Goal: Task Accomplishment & Management: Complete application form

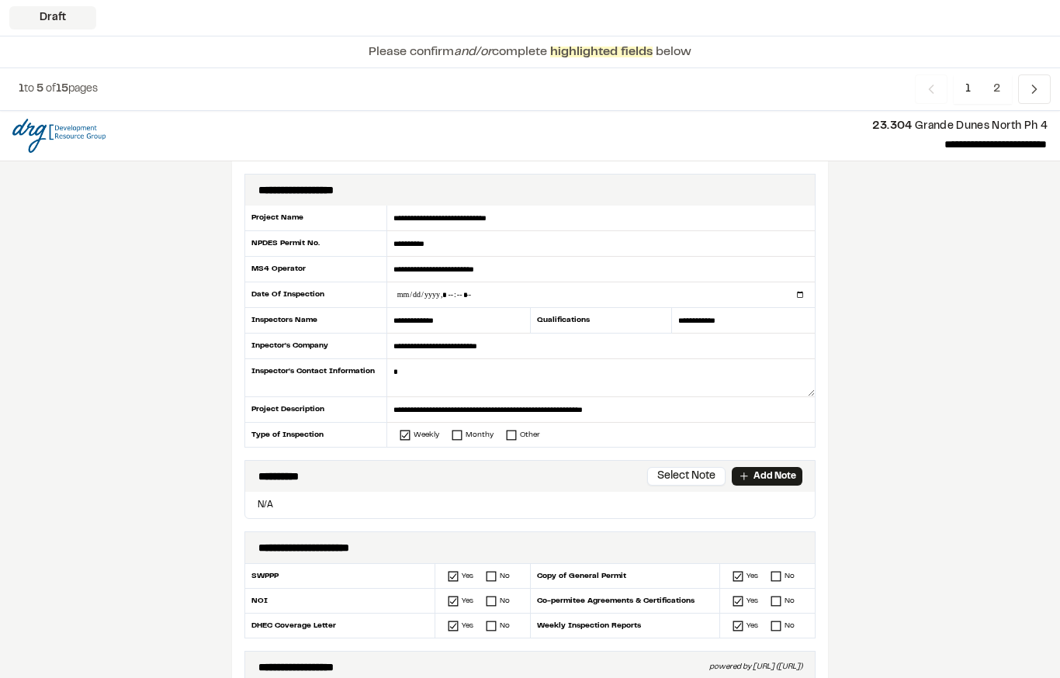
click at [469, 289] on input "datetime-local" at bounding box center [601, 294] width 428 height 25
type input "**********"
click at [424, 376] on textarea at bounding box center [601, 378] width 428 height 38
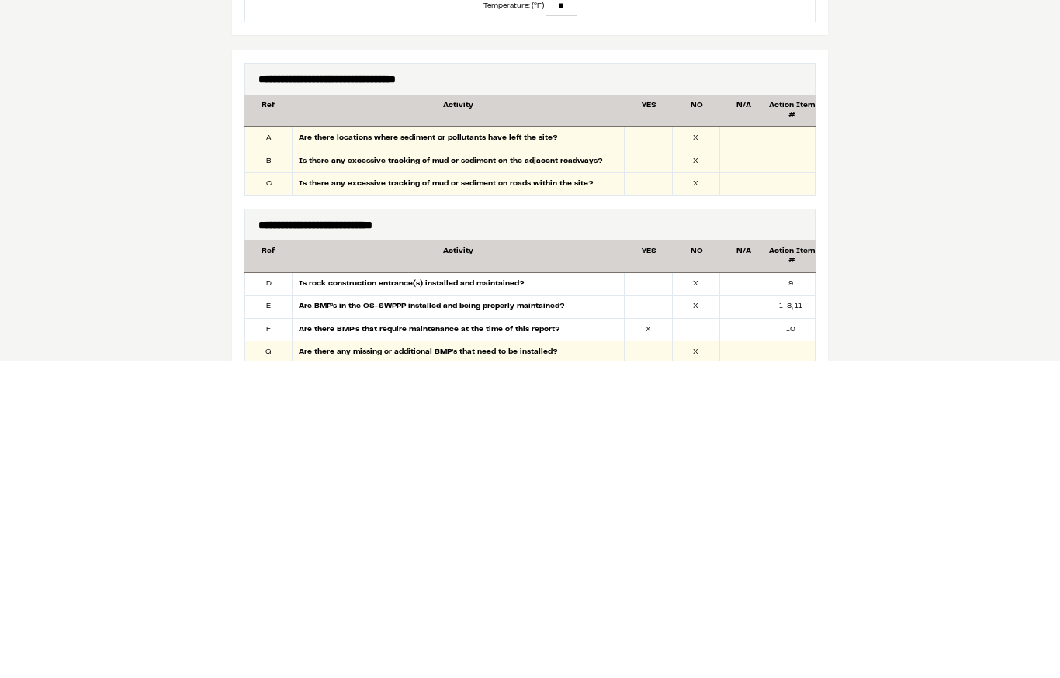
scroll to position [559, 0]
type textarea "**********"
click at [649, 467] on div at bounding box center [648, 478] width 47 height 23
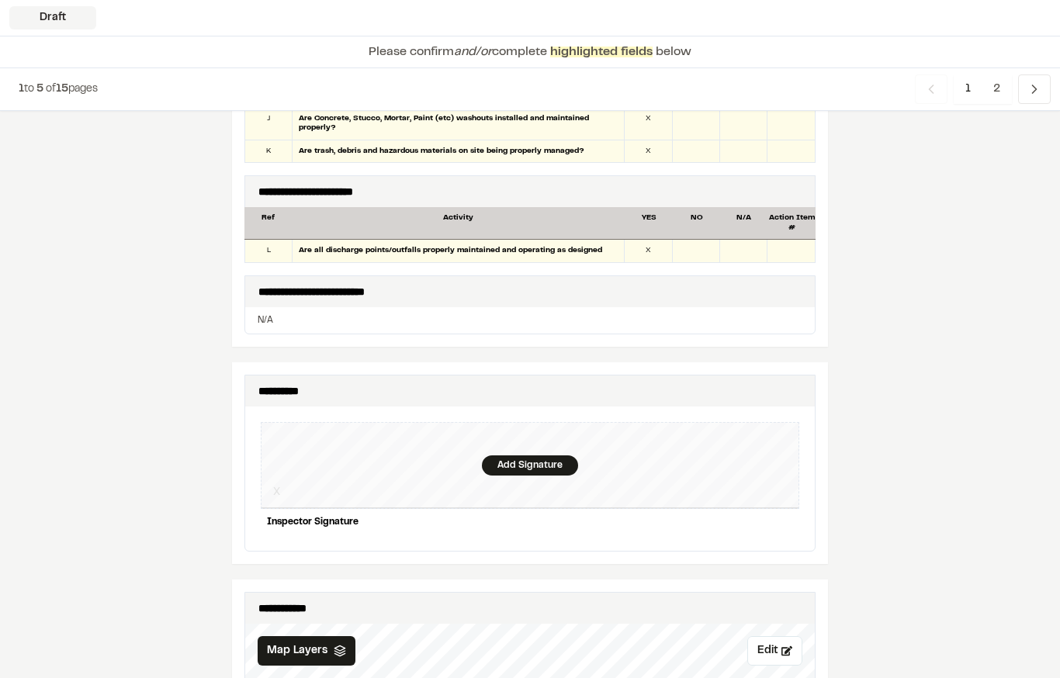
scroll to position [1274, 0]
click at [539, 456] on div "Add Signature" at bounding box center [530, 466] width 96 height 20
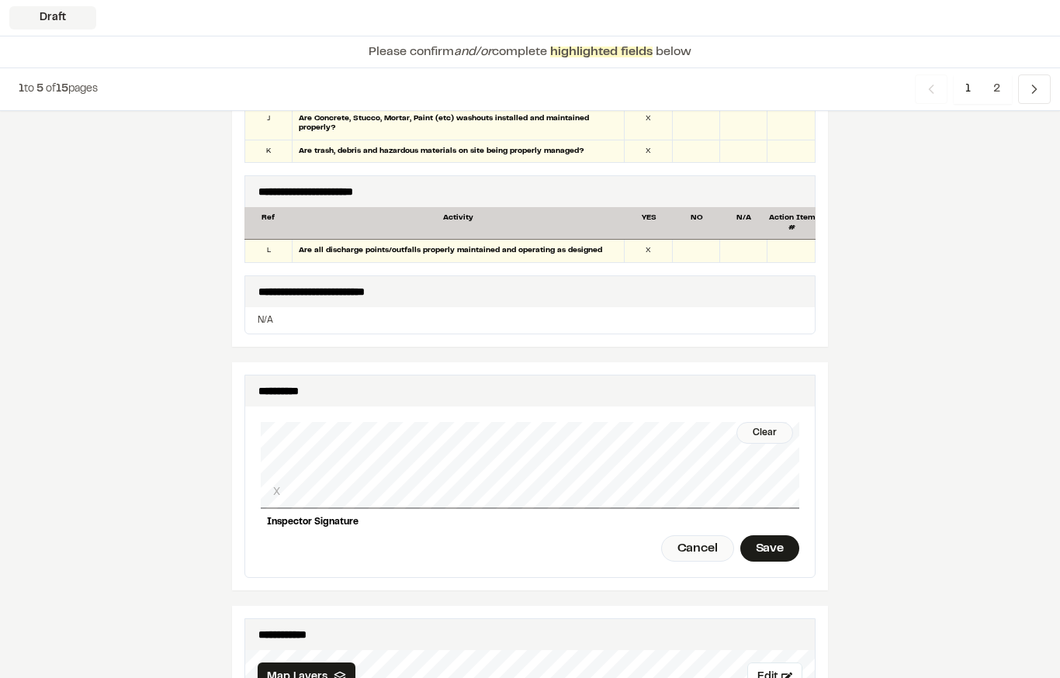
click at [783, 535] on div "Save" at bounding box center [769, 548] width 59 height 26
click at [684, 535] on div "Done" at bounding box center [683, 548] width 63 height 26
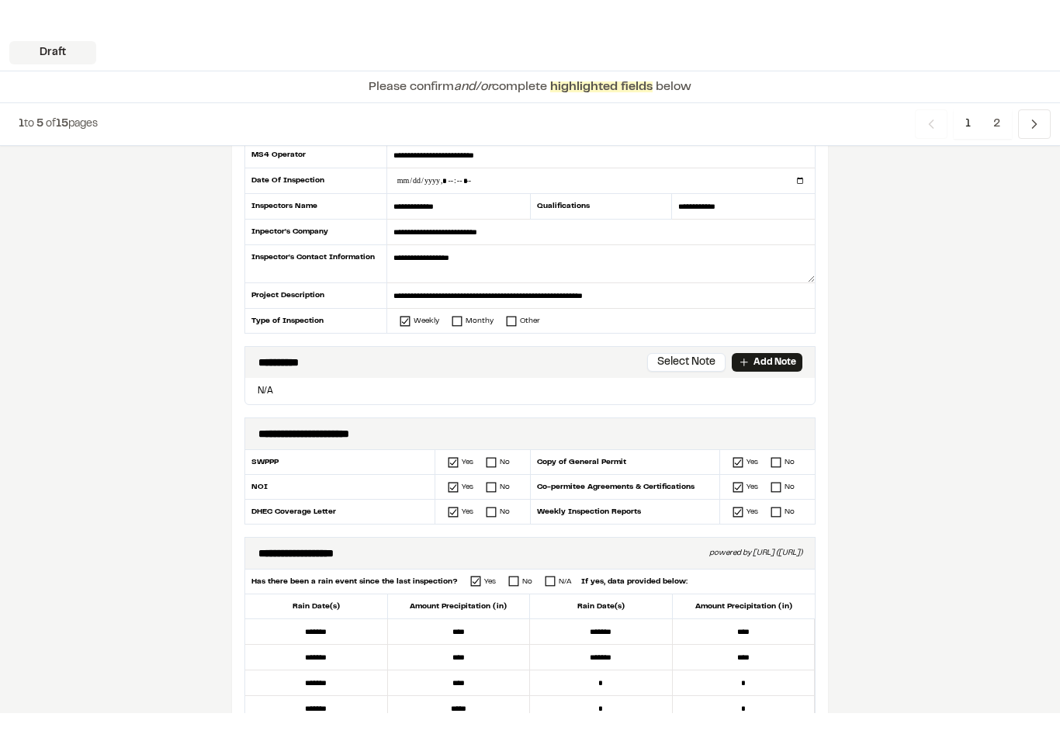
scroll to position [0, 0]
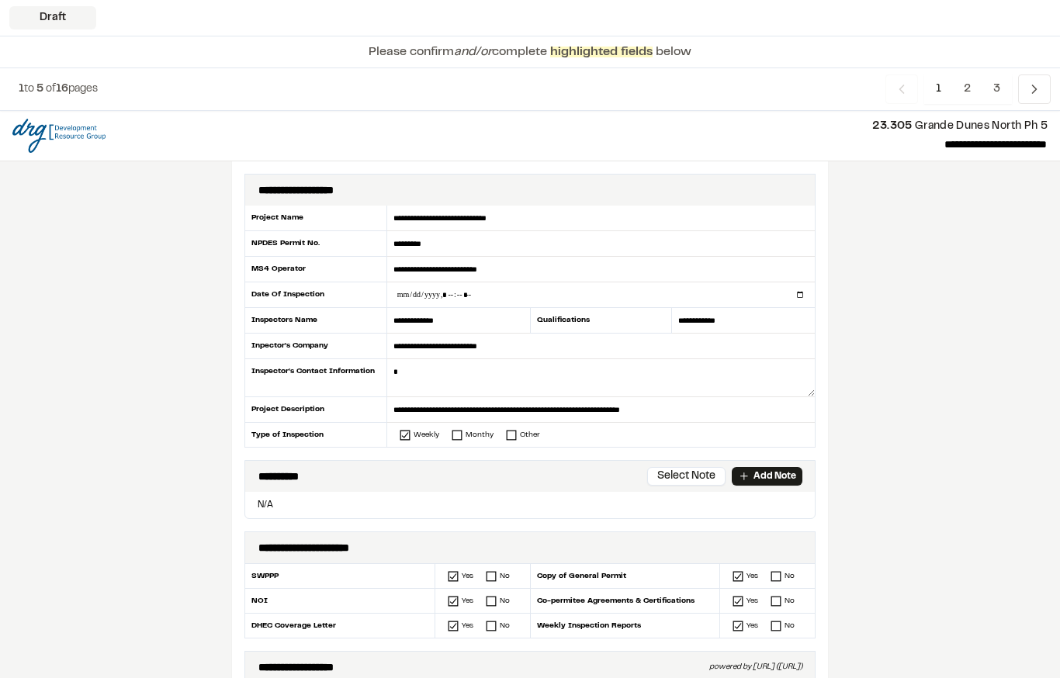
click at [452, 286] on input "datetime-local" at bounding box center [601, 294] width 428 height 25
type input "**********"
click at [539, 377] on textarea at bounding box center [601, 378] width 428 height 38
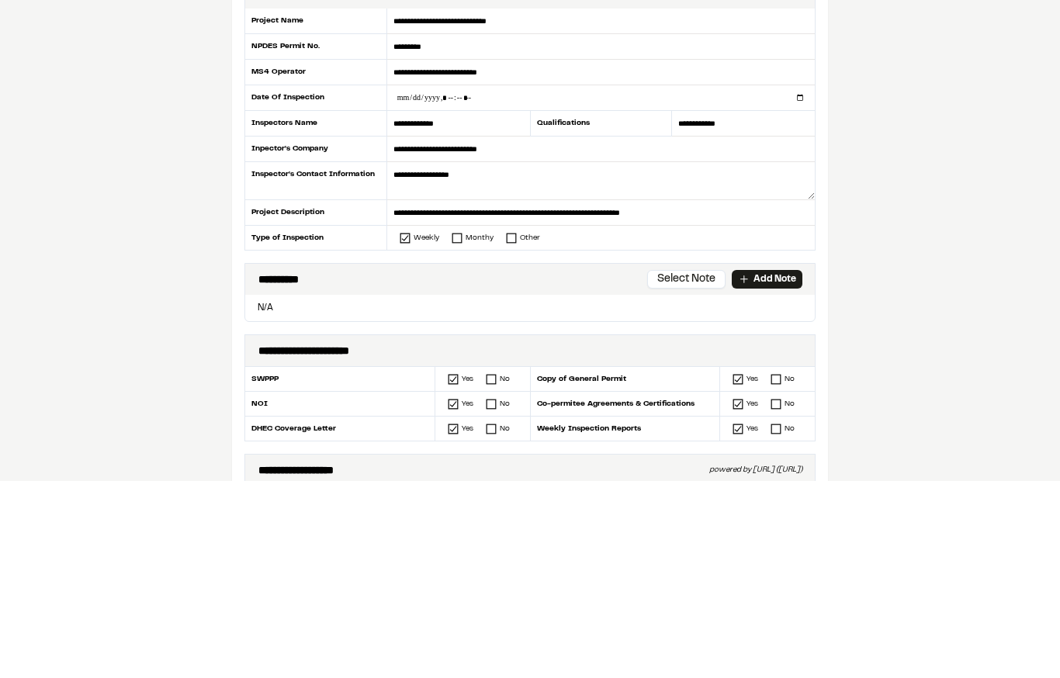
type textarea "**********"
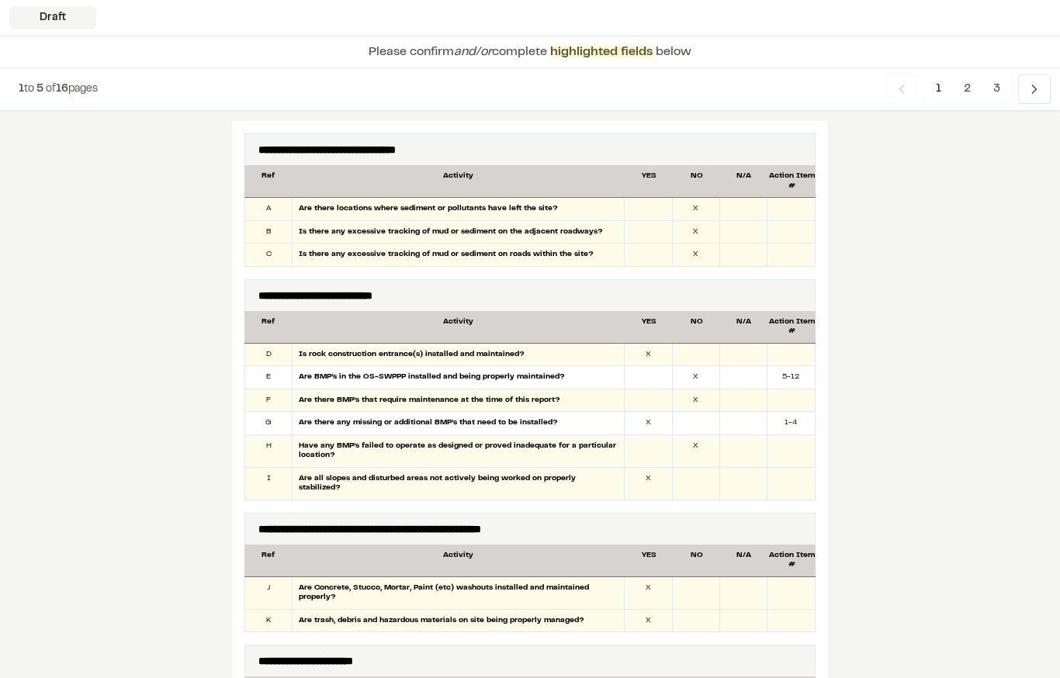
scroll to position [805, 0]
click at [673, 236] on div "X" at bounding box center [696, 231] width 47 height 23
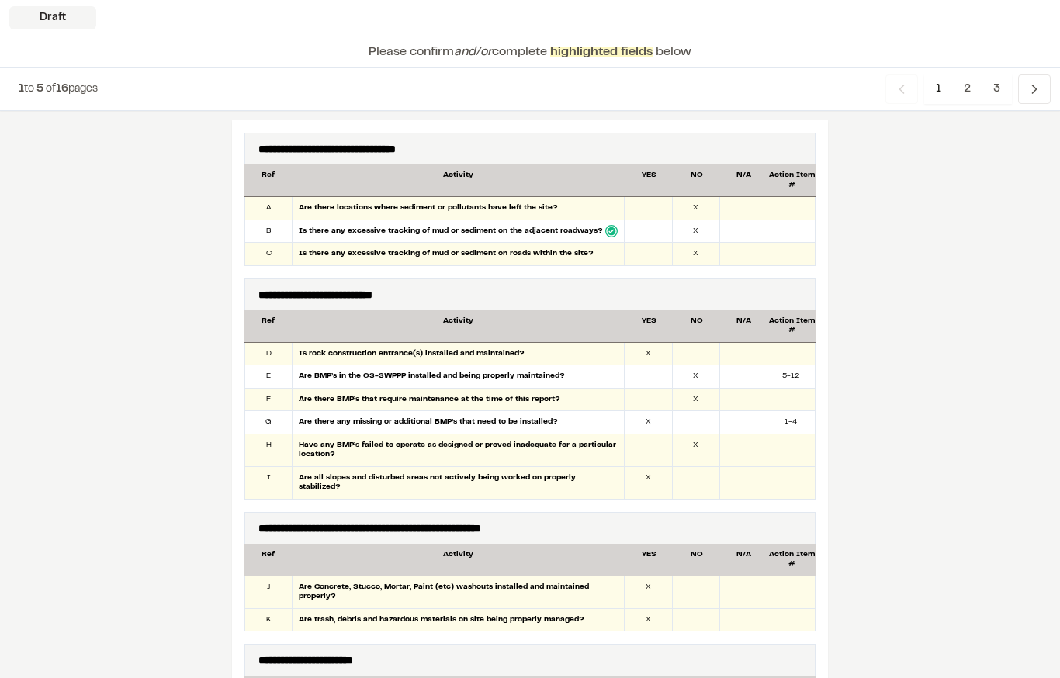
click at [657, 230] on div at bounding box center [648, 231] width 47 height 23
click at [707, 345] on div at bounding box center [696, 354] width 47 height 23
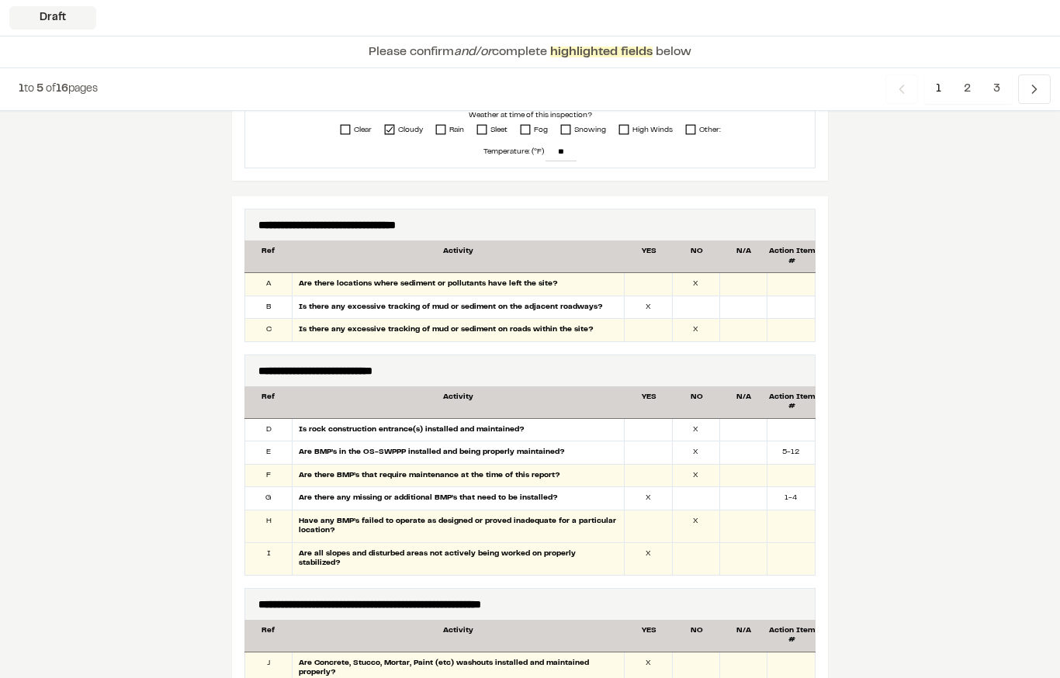
scroll to position [726, 0]
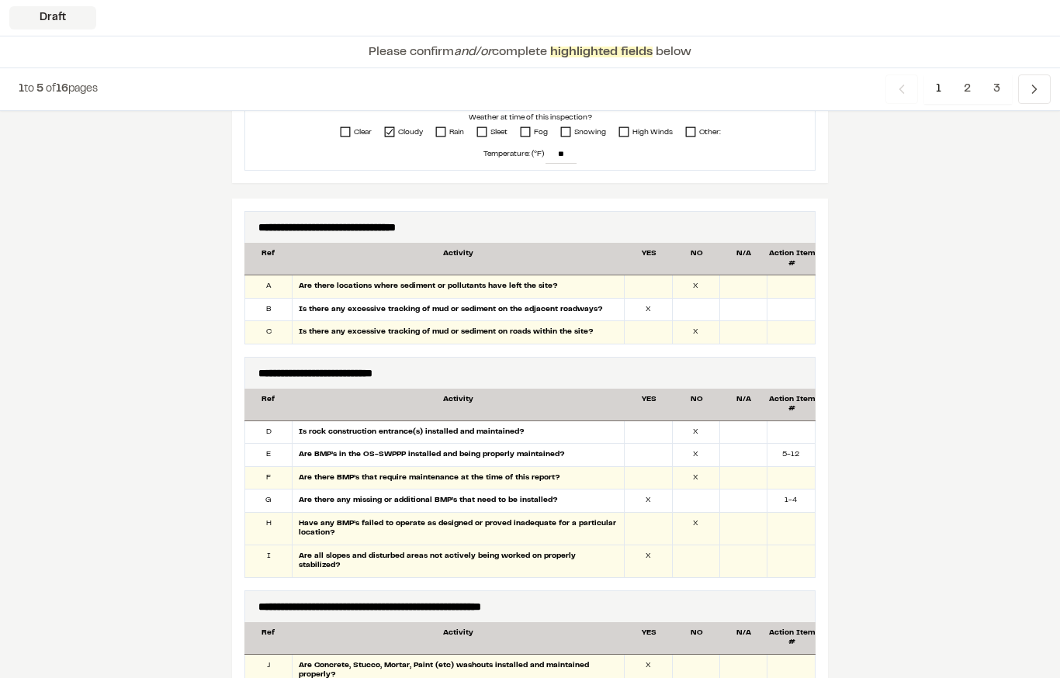
click at [693, 307] on div at bounding box center [696, 311] width 47 height 23
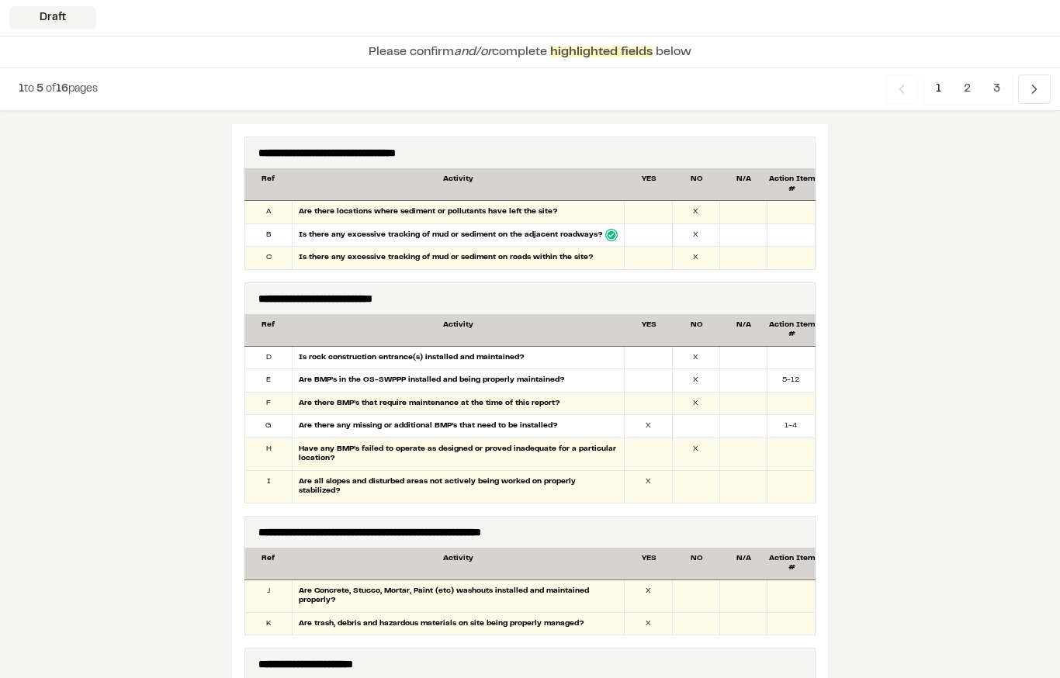
scroll to position [802, 0]
click at [733, 359] on div at bounding box center [743, 358] width 47 height 23
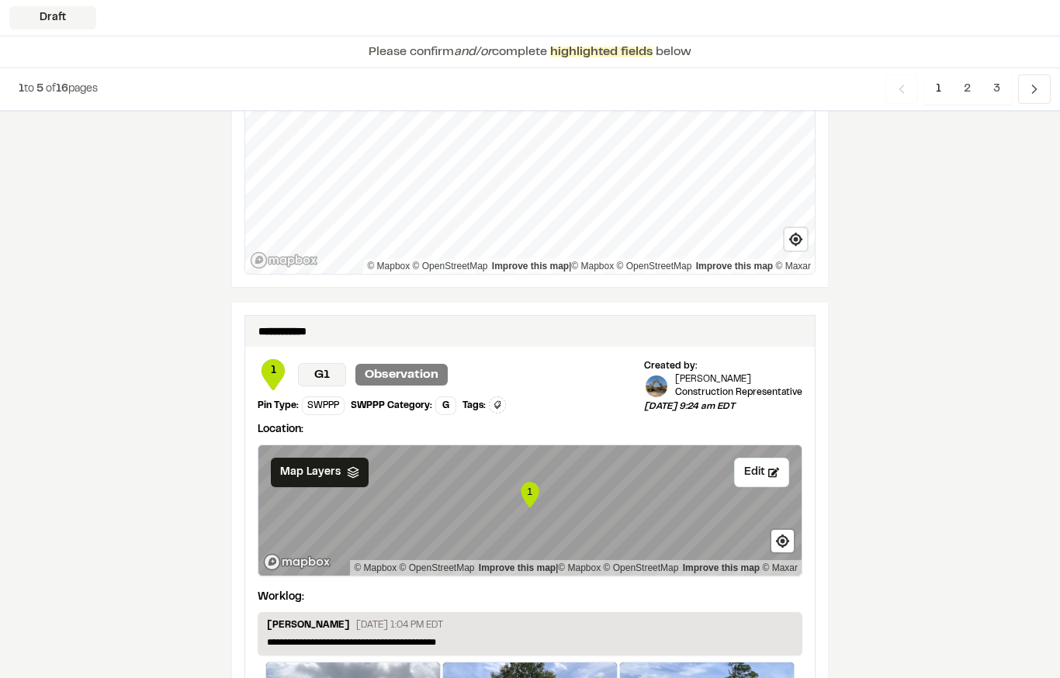
scroll to position [2491, 0]
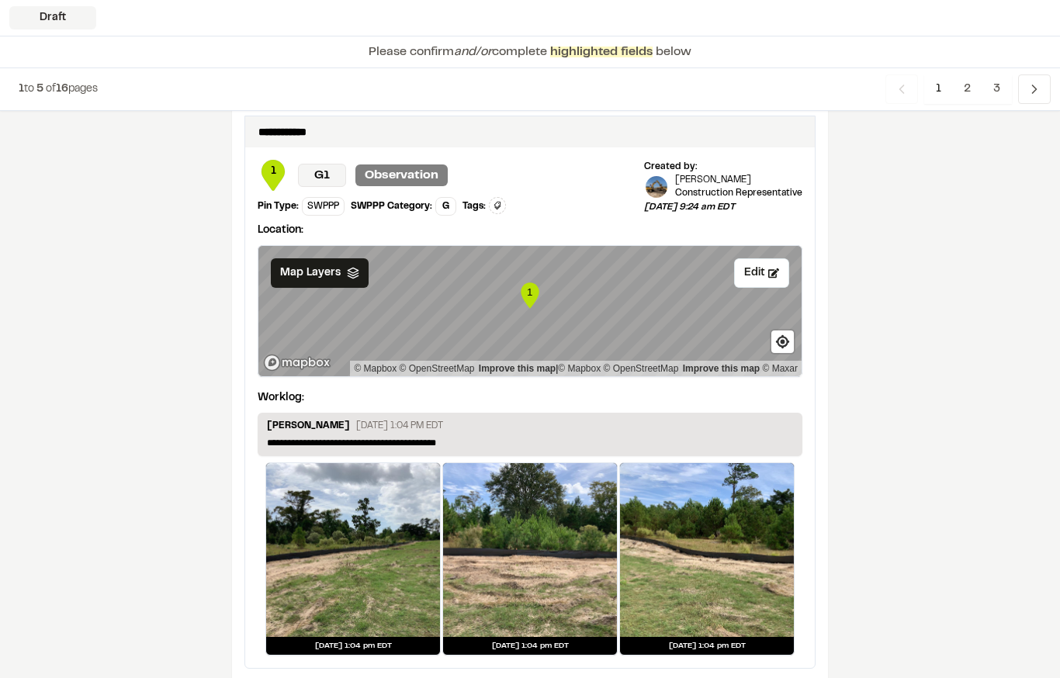
click at [999, 89] on span "3" at bounding box center [997, 88] width 30 height 29
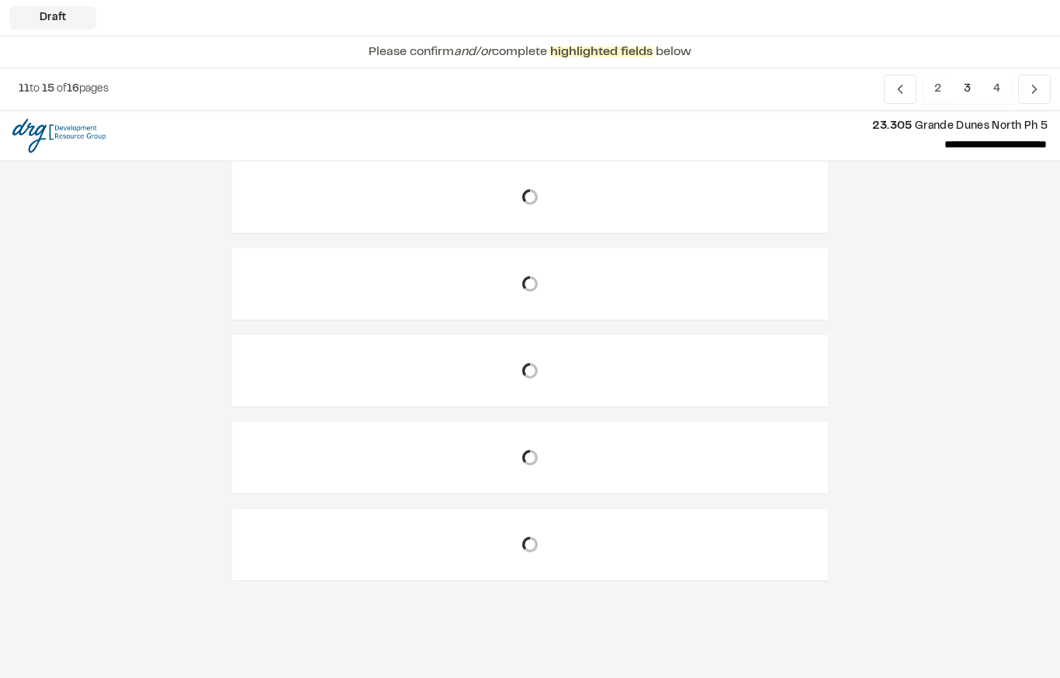
scroll to position [0, 0]
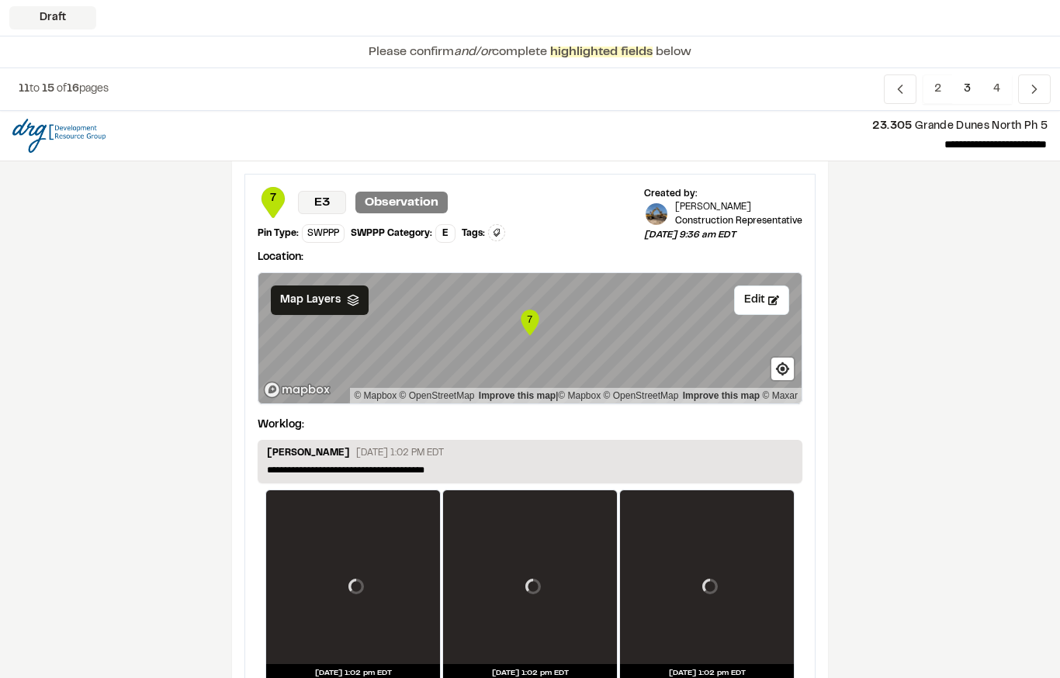
click at [938, 92] on span "2" at bounding box center [938, 88] width 30 height 29
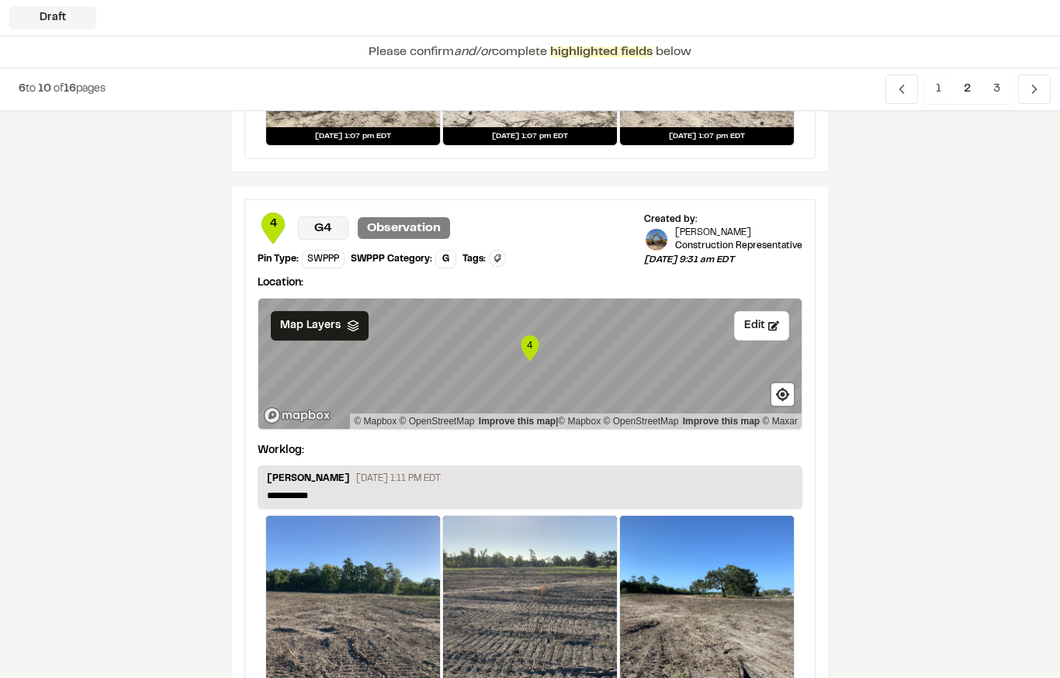
scroll to position [1043, 0]
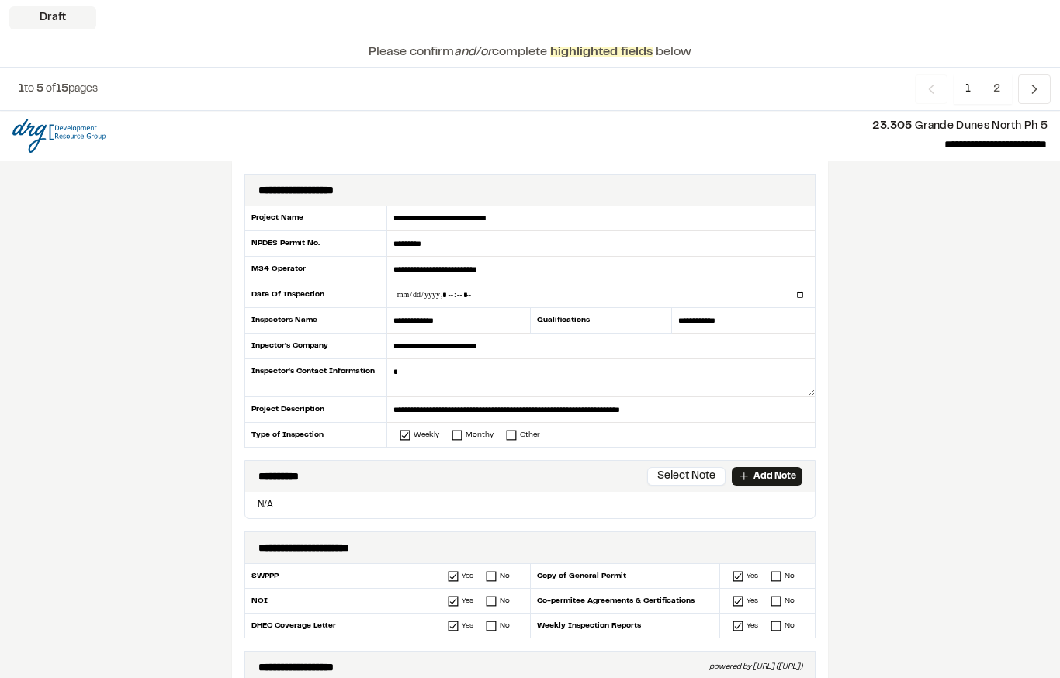
click at [431, 296] on input "datetime-local" at bounding box center [601, 294] width 428 height 25
type input "**********"
click at [455, 371] on textarea at bounding box center [601, 378] width 428 height 38
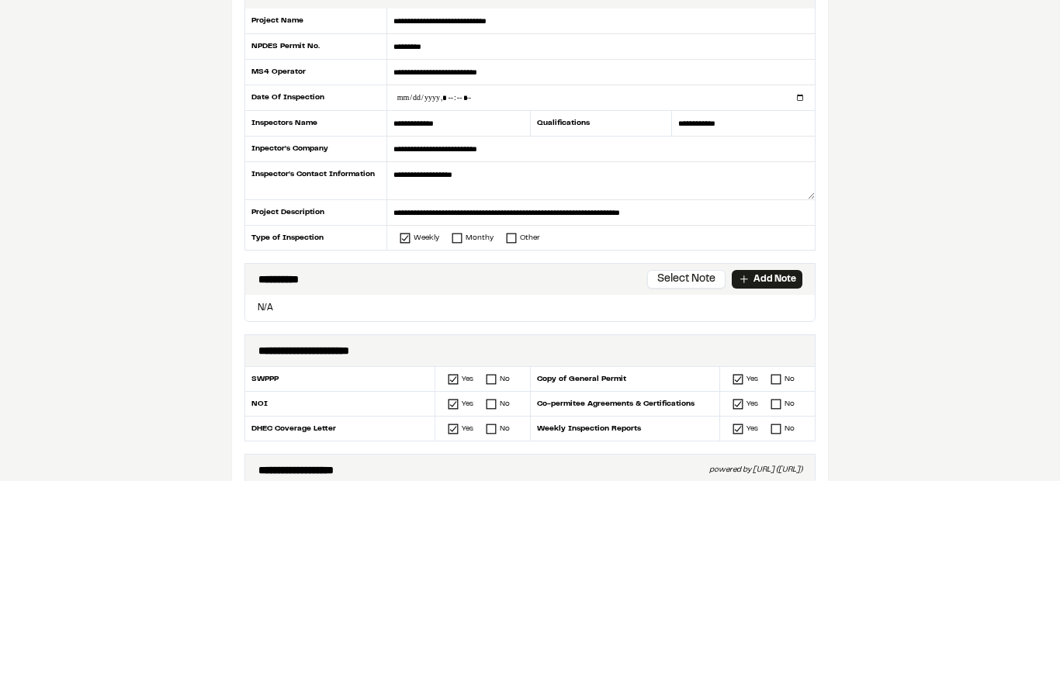
type textarea "**********"
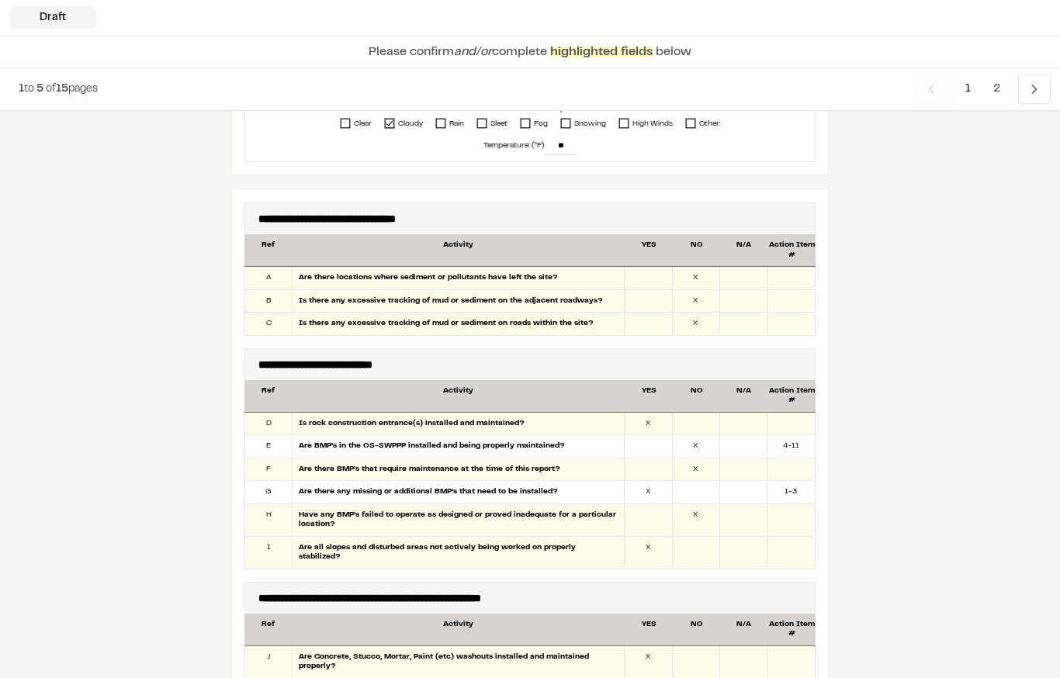
scroll to position [734, 0]
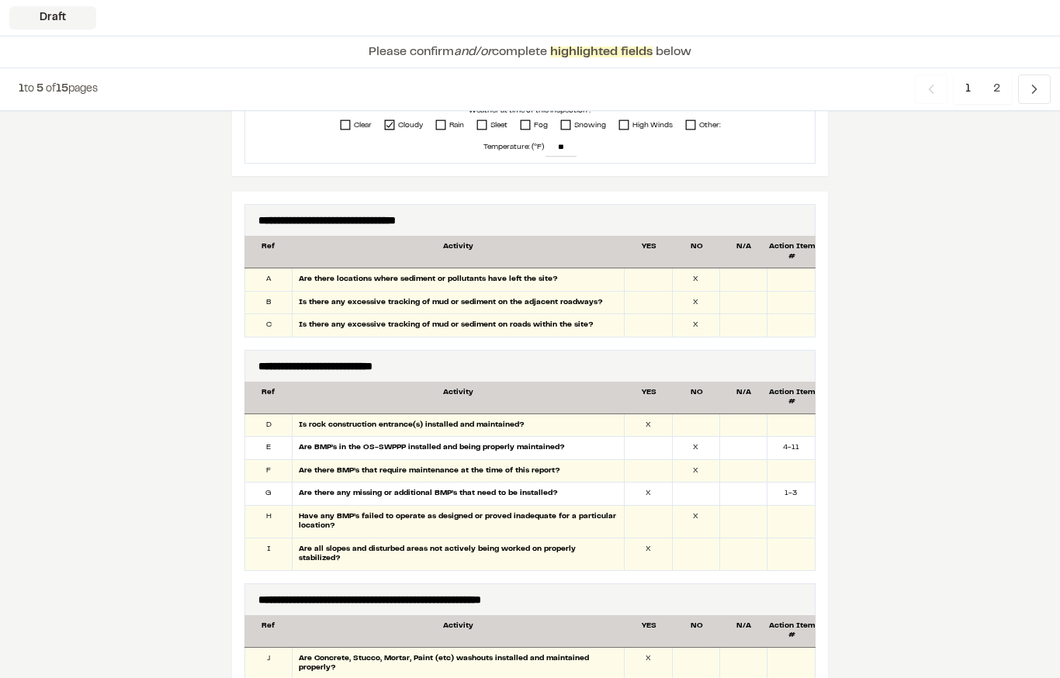
click at [742, 415] on div at bounding box center [743, 425] width 47 height 23
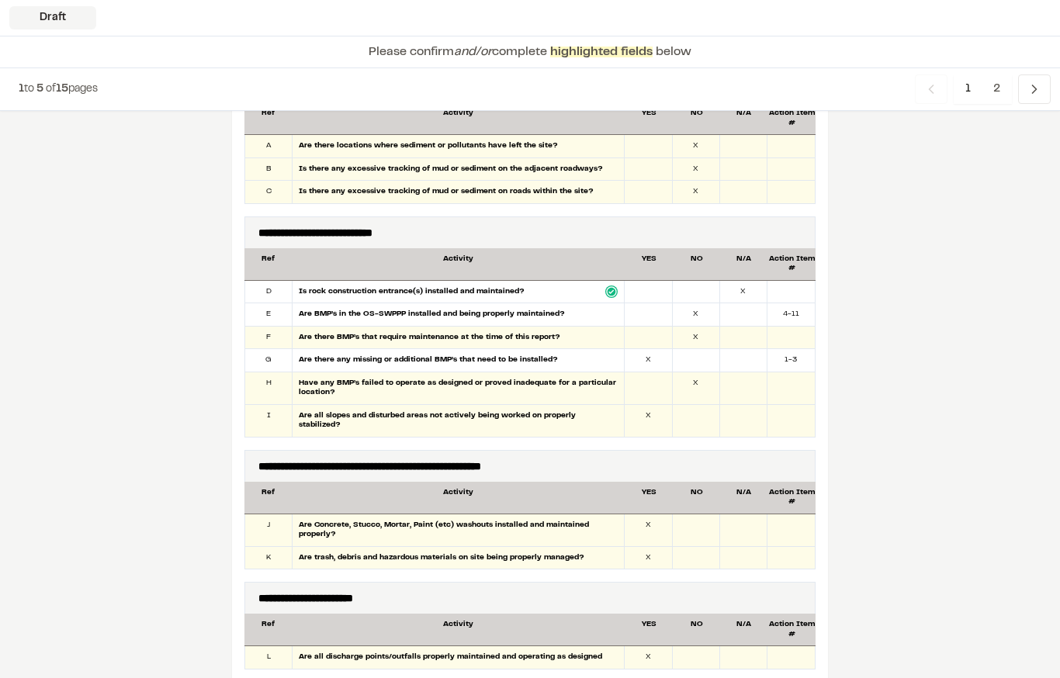
scroll to position [868, 0]
click at [652, 311] on div at bounding box center [648, 314] width 47 height 23
click at [689, 362] on div at bounding box center [696, 360] width 47 height 23
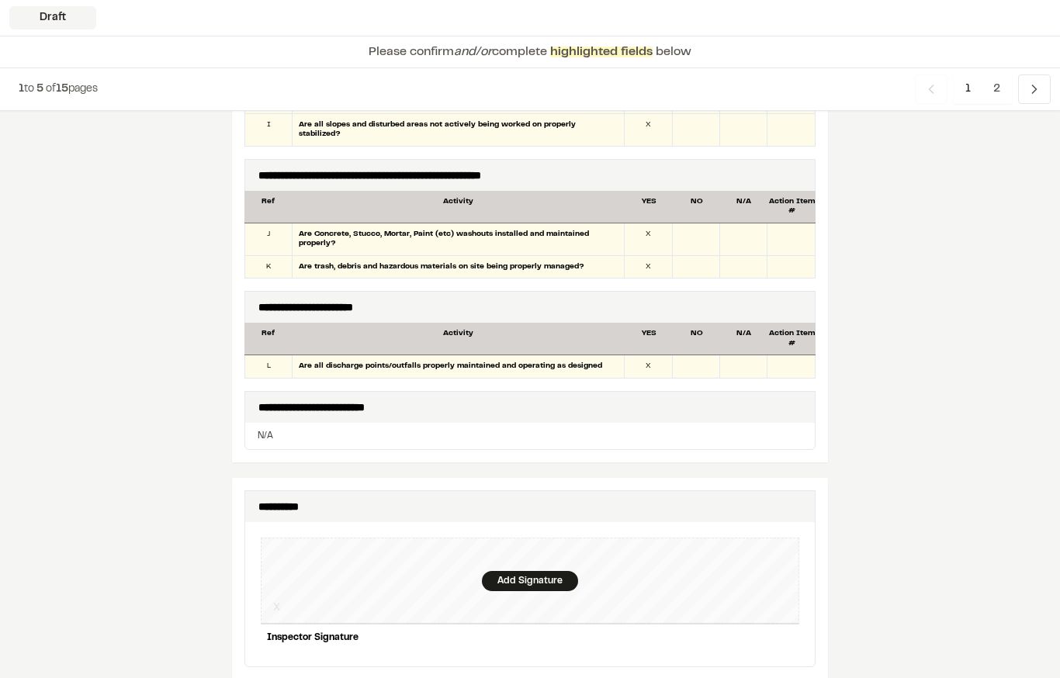
scroll to position [1156, 0]
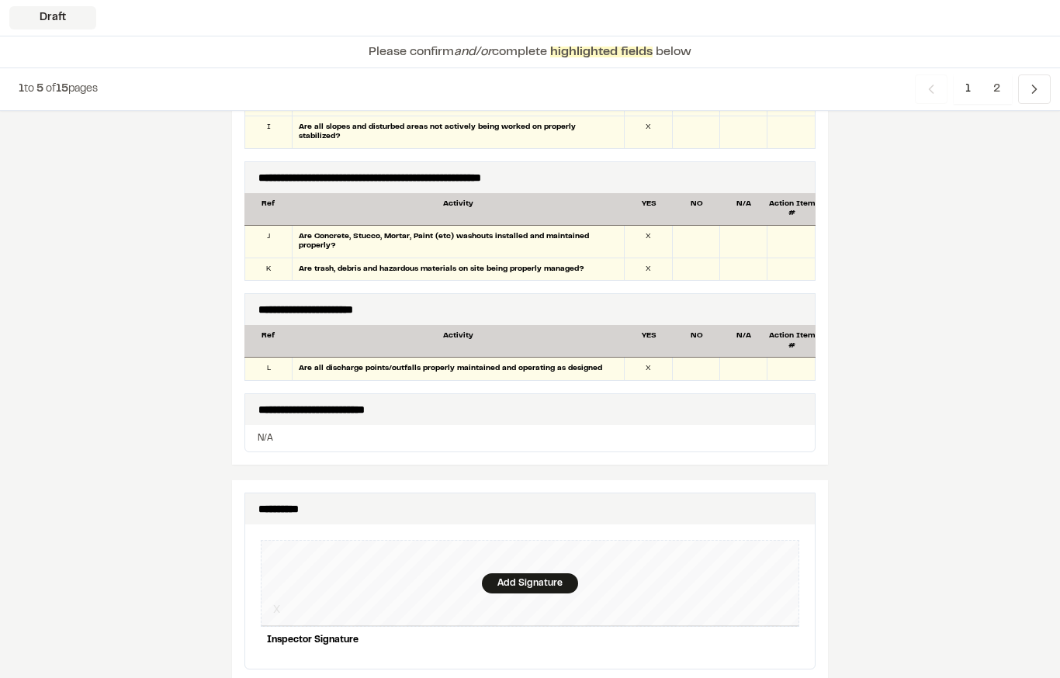
click at [534, 541] on div "Add Signature" at bounding box center [530, 583] width 539 height 87
click at [772, 653] on div "Save" at bounding box center [769, 666] width 59 height 26
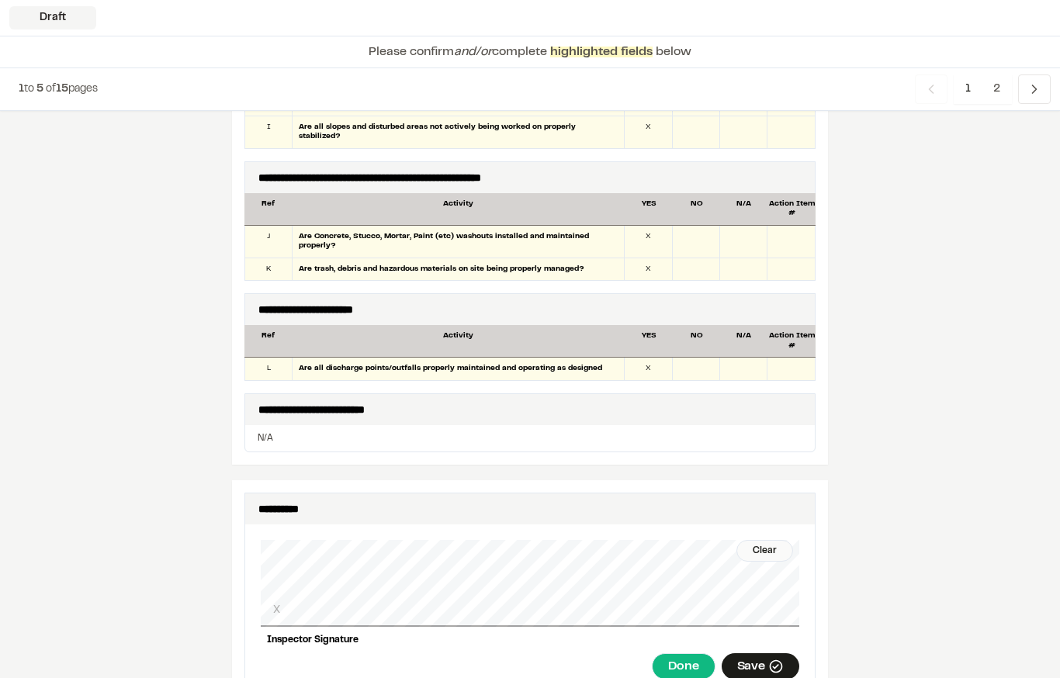
click at [681, 653] on div "Done" at bounding box center [683, 666] width 63 height 26
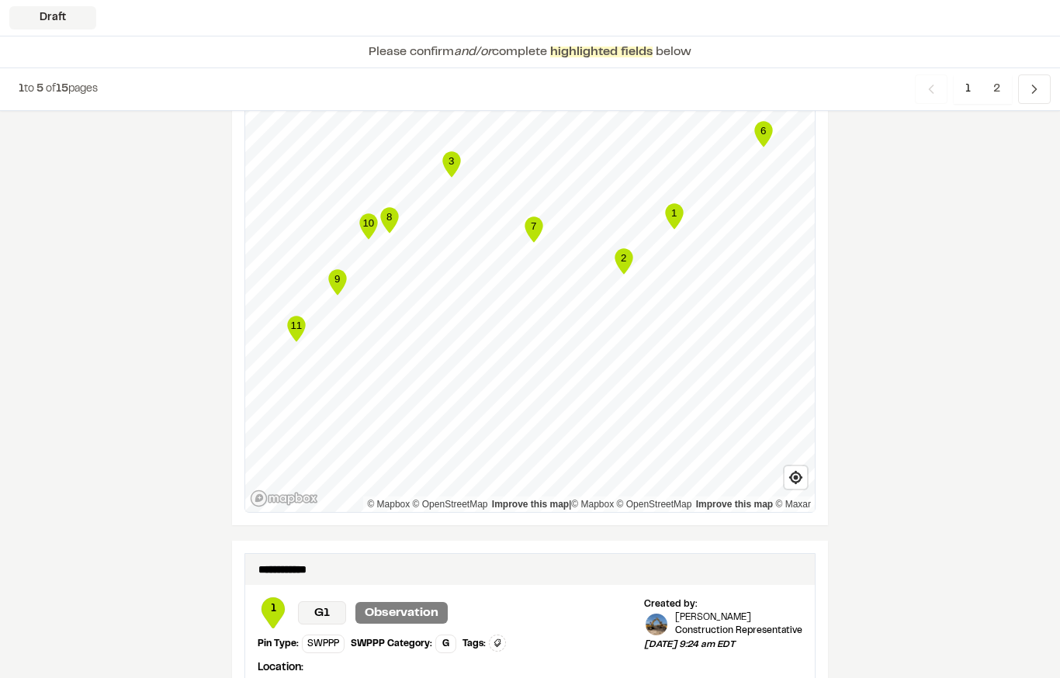
scroll to position [2053, 0]
click at [989, 80] on span "2" at bounding box center [997, 88] width 30 height 29
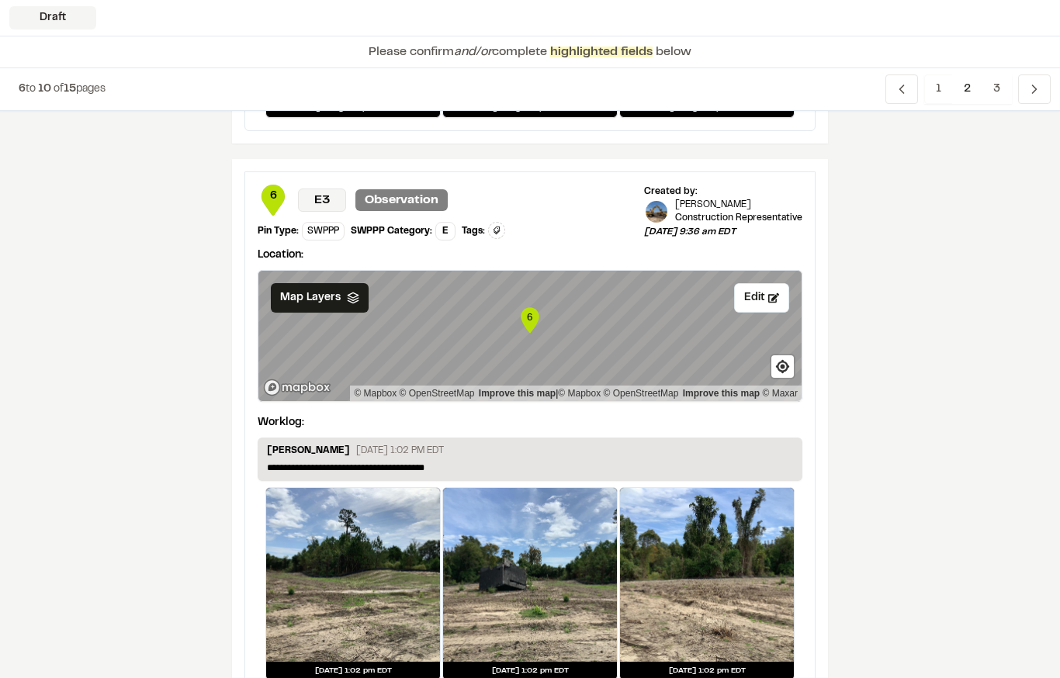
scroll to position [2298, 0]
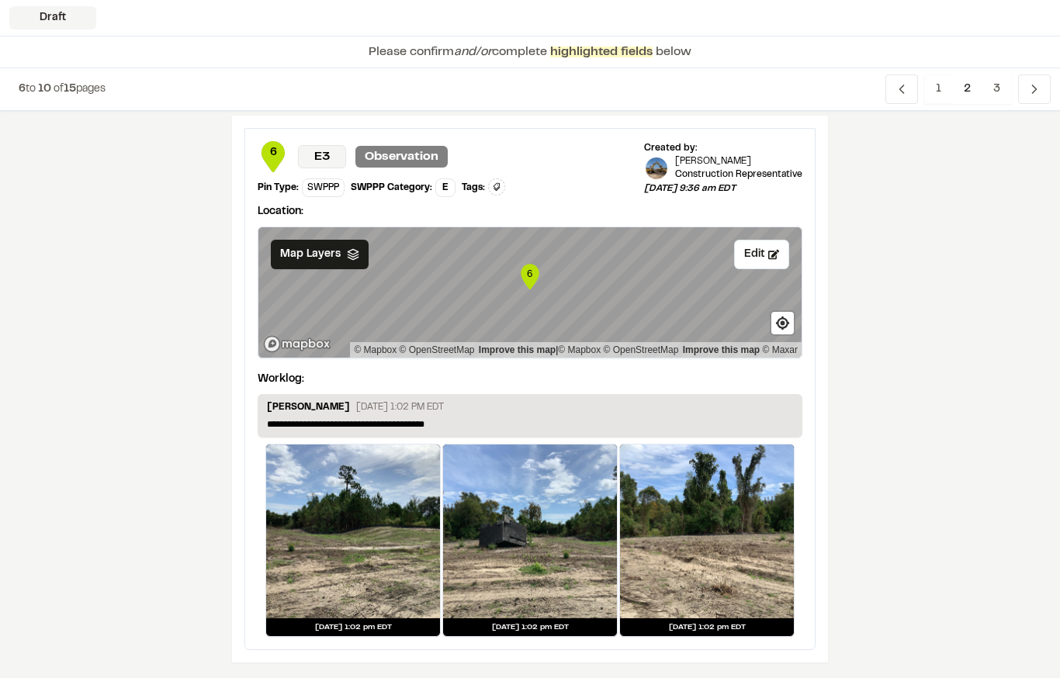
click at [1003, 85] on span "3" at bounding box center [997, 88] width 30 height 29
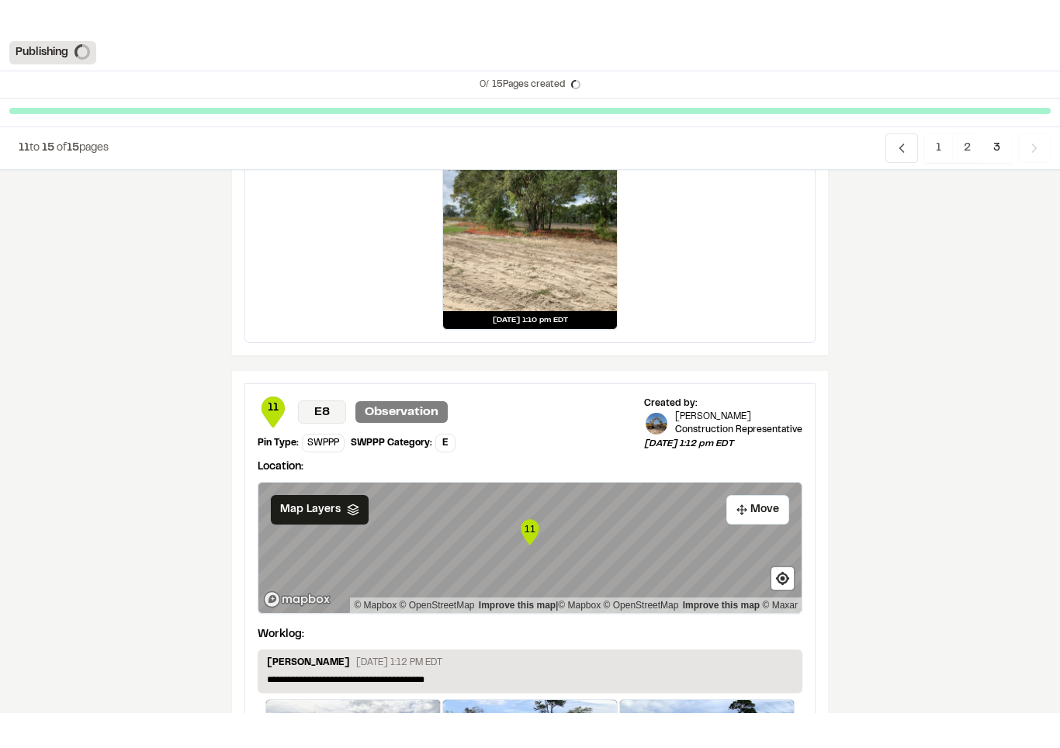
scroll to position [2296, 0]
